Goal: Information Seeking & Learning: Find specific fact

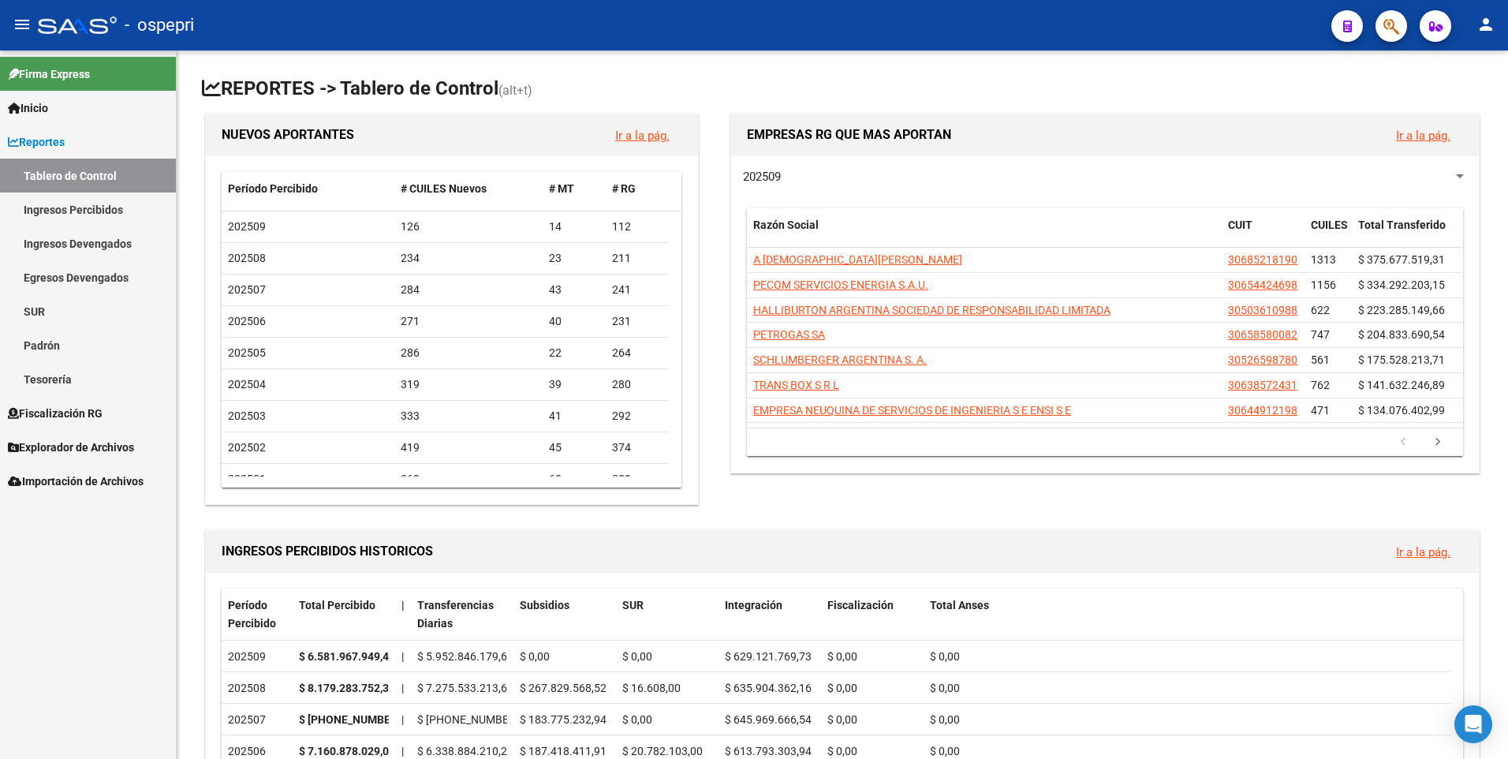
click at [58, 202] on link "Ingresos Percibidos" at bounding box center [88, 209] width 176 height 34
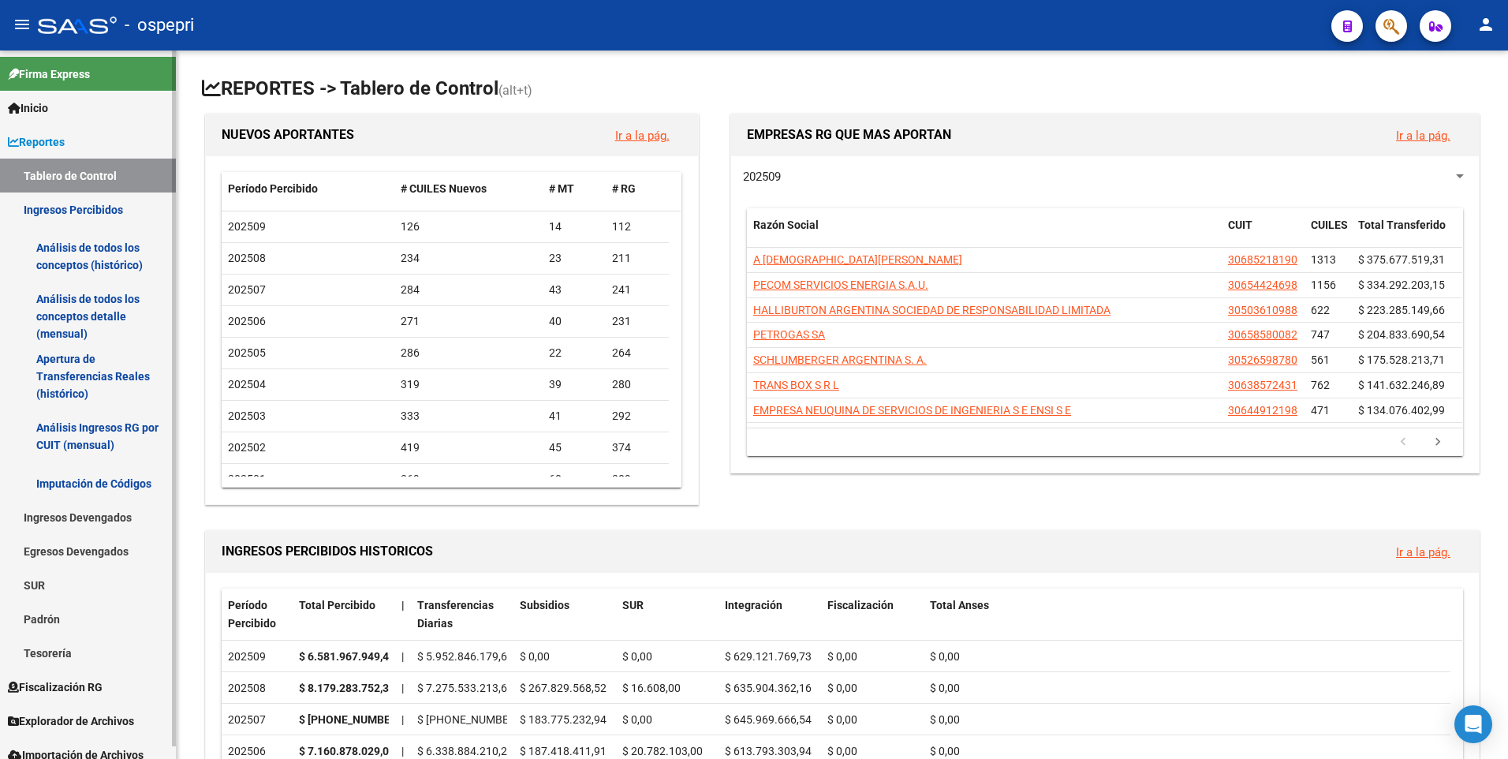
click at [115, 439] on link "Análisis Ingresos RG por CUIT (mensual)" at bounding box center [88, 436] width 176 height 60
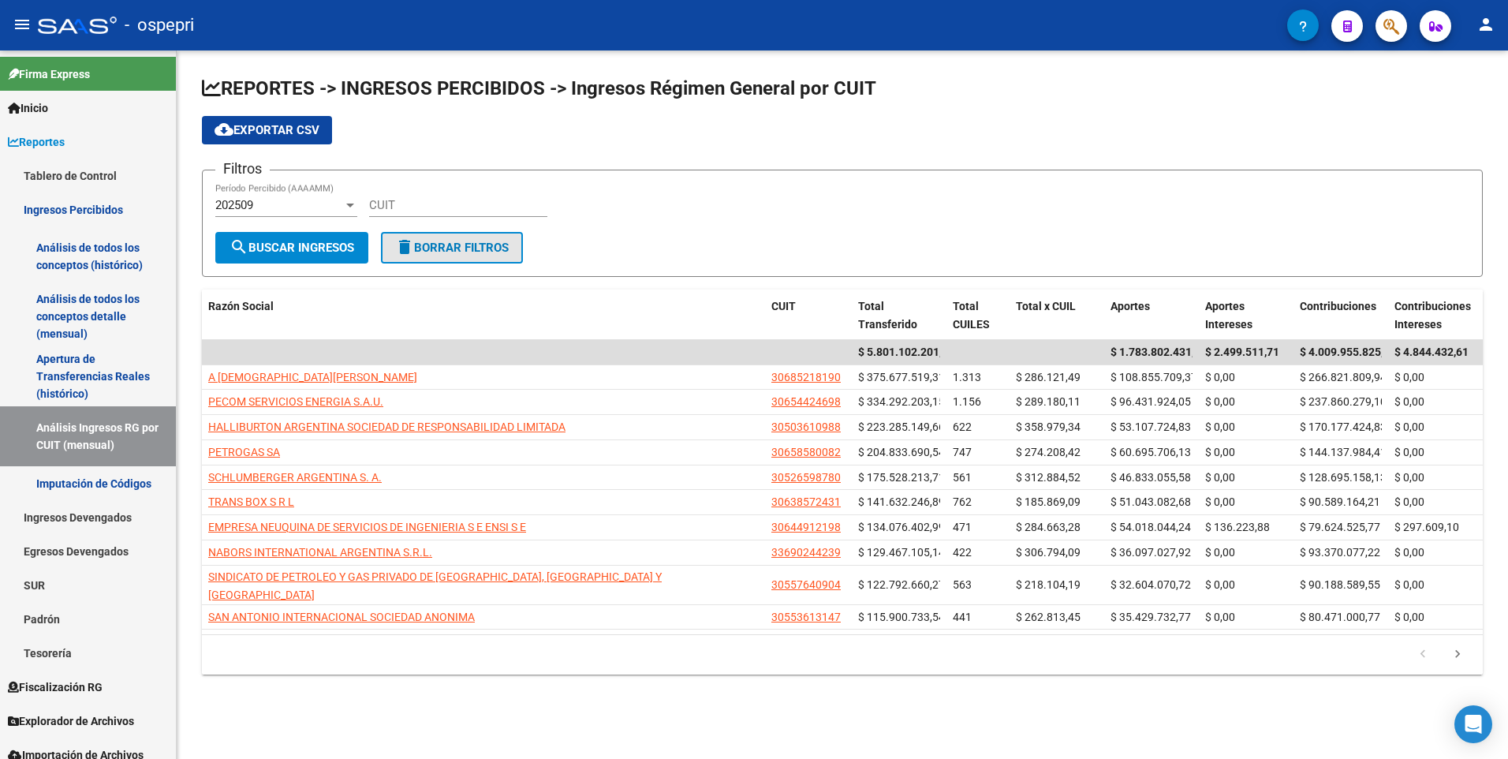
drag, startPoint x: 386, startPoint y: 241, endPoint x: 399, endPoint y: 222, distance: 22.6
click at [385, 241] on button "delete Borrar Filtros" at bounding box center [452, 248] width 142 height 32
click at [399, 203] on input "CUIT" at bounding box center [458, 205] width 178 height 14
paste input "30-69729588-3"
type input "30-69729588-3"
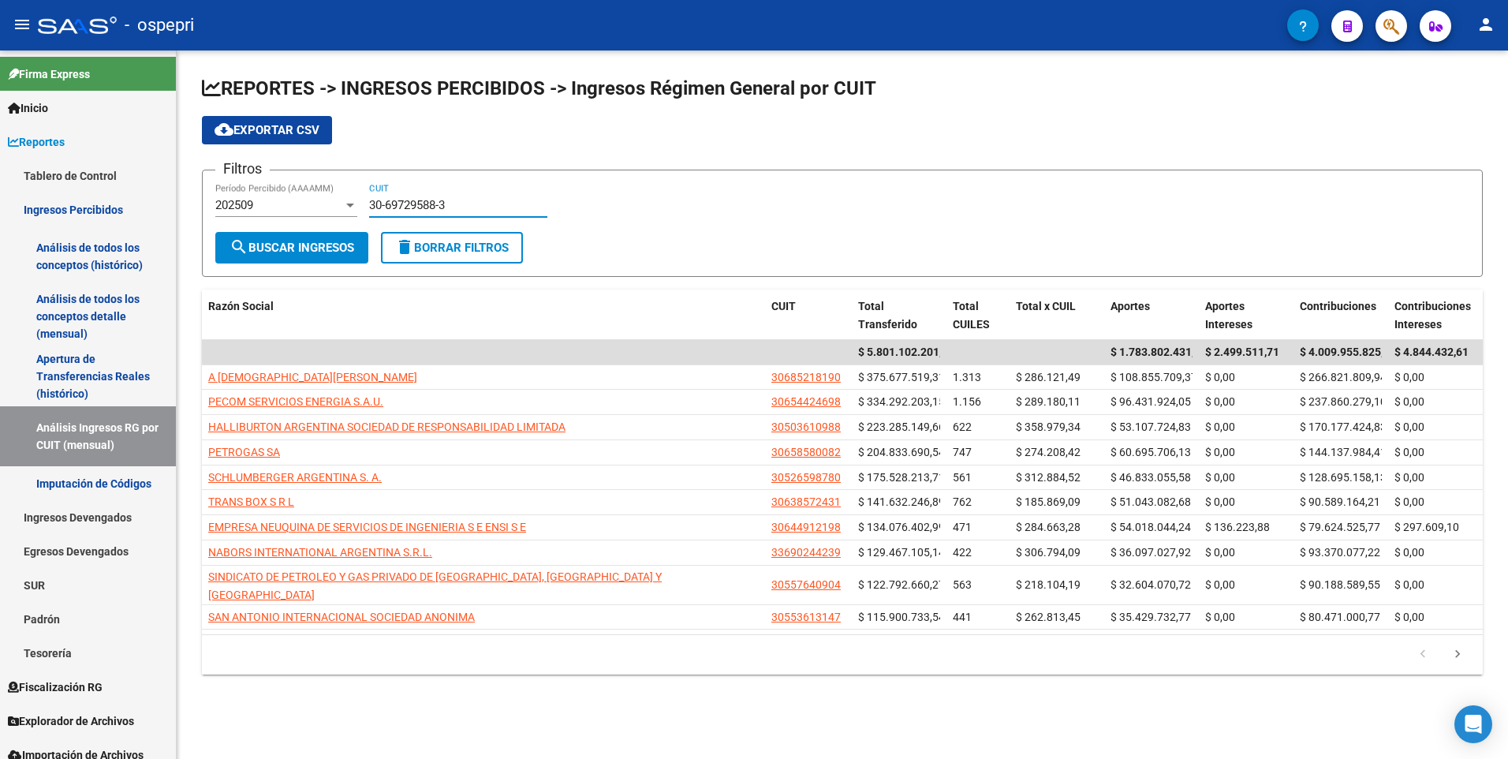
click at [358, 240] on button "search Buscar Ingresos" at bounding box center [291, 248] width 153 height 32
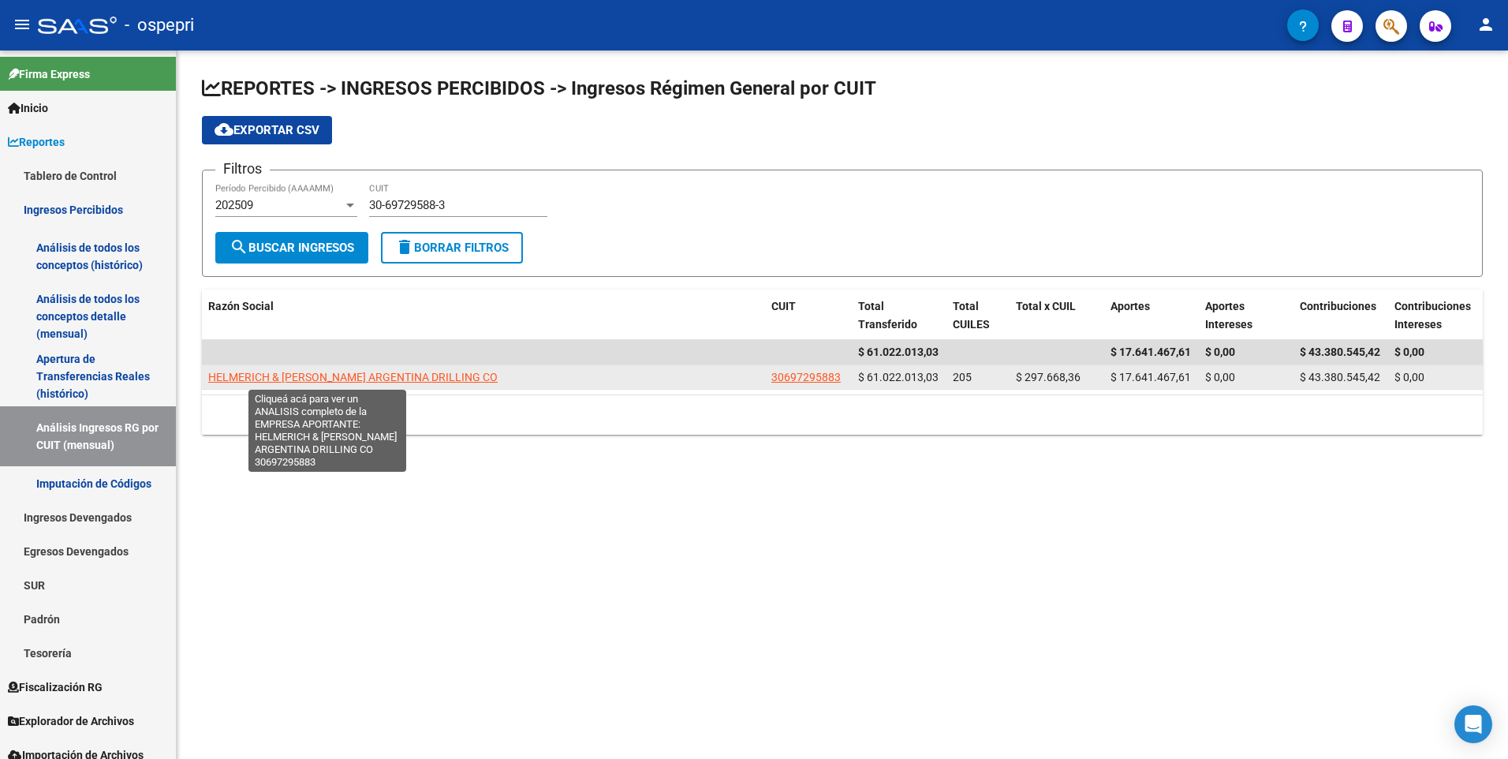
click at [359, 379] on span "HELMERICH & [PERSON_NAME] ARGENTINA DRILLING CO" at bounding box center [352, 377] width 289 height 13
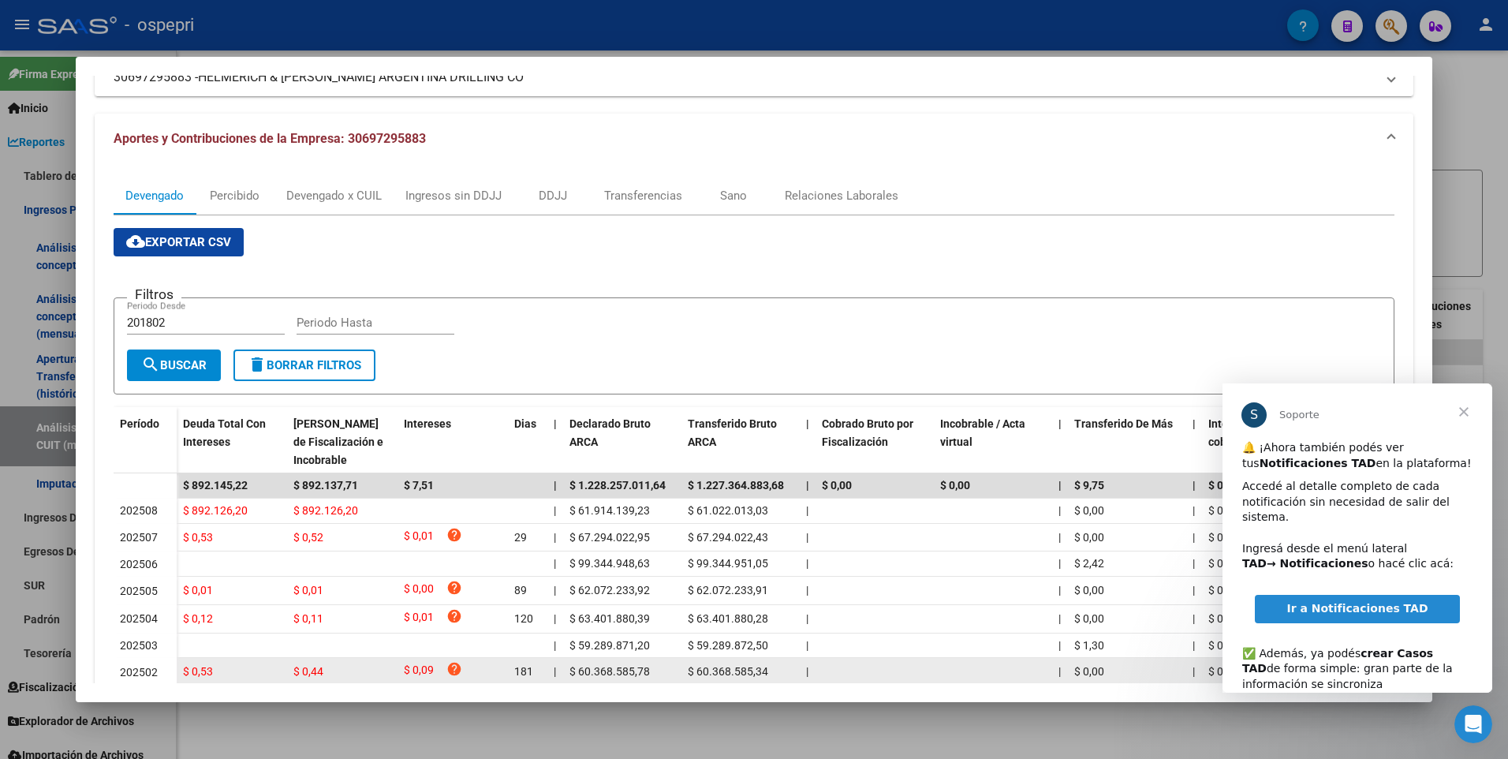
scroll to position [158, 0]
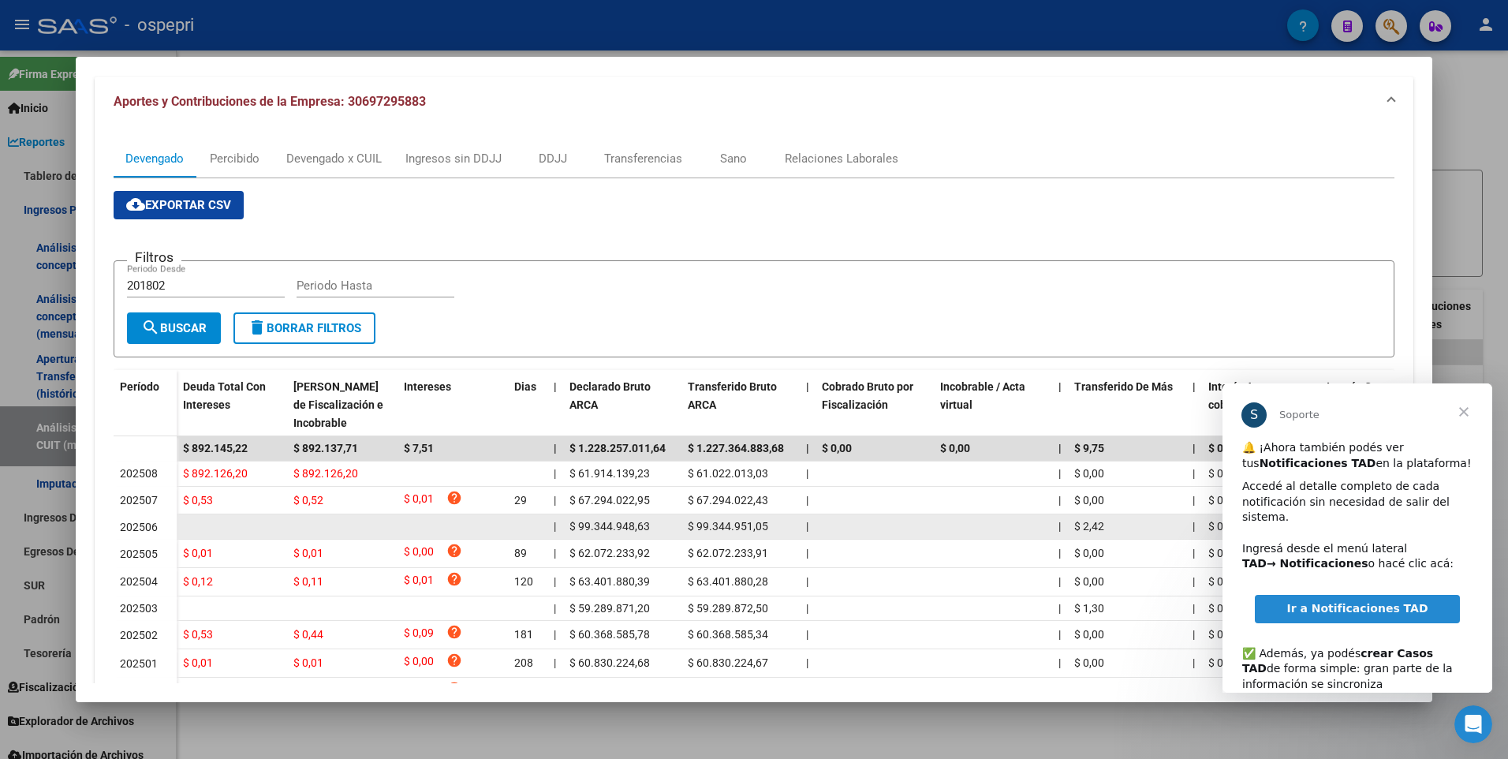
drag, startPoint x: 183, startPoint y: 525, endPoint x: 215, endPoint y: 526, distance: 31.6
click at [215, 526] on datatable-body-cell at bounding box center [232, 526] width 110 height 24
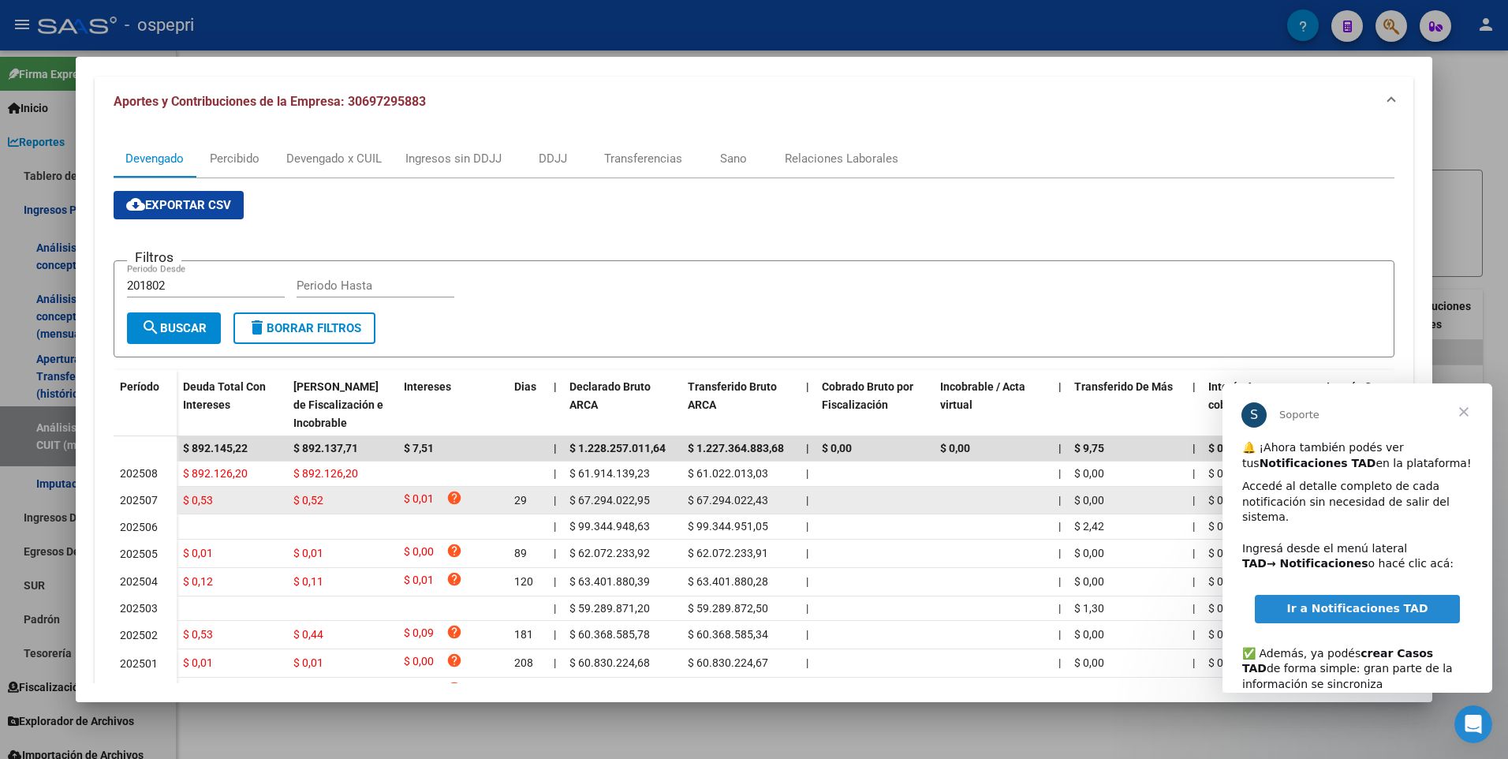
click at [203, 502] on span "$ 0,53" at bounding box center [198, 500] width 30 height 13
